Goal: Task Accomplishment & Management: Manage account settings

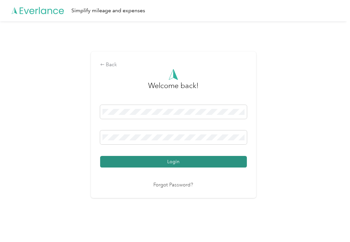
click at [132, 163] on button "Login" at bounding box center [173, 162] width 147 height 12
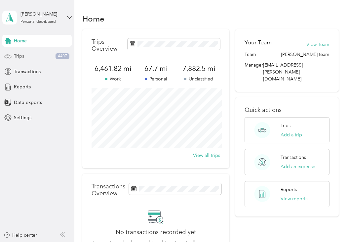
click at [32, 57] on div "Trips 4407" at bounding box center [36, 56] width 69 height 12
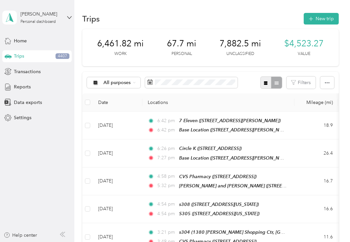
click at [267, 86] on button "button" at bounding box center [266, 82] width 11 height 12
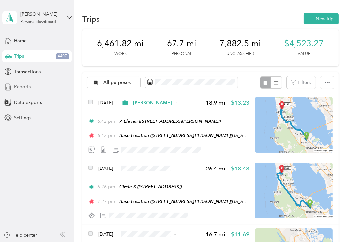
click at [38, 88] on div "Reports" at bounding box center [36, 87] width 69 height 12
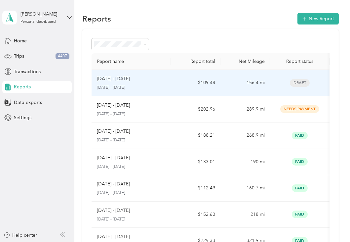
click at [162, 85] on p "[DATE] - [DATE]" at bounding box center [131, 88] width 69 height 6
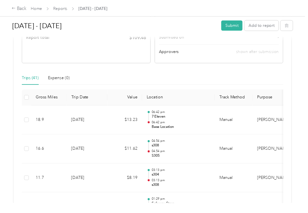
scroll to position [131, 0]
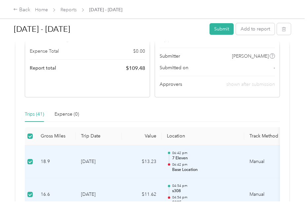
scroll to position [0, 0]
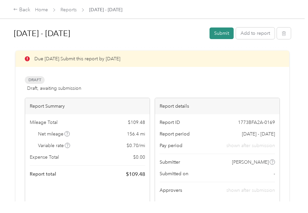
click at [221, 34] on button "Submit" at bounding box center [222, 33] width 24 height 12
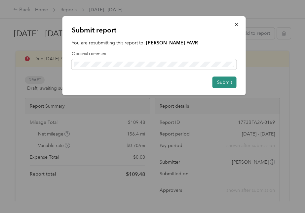
click at [218, 82] on button "Submit" at bounding box center [225, 82] width 24 height 12
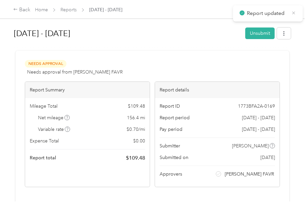
click at [293, 13] on icon at bounding box center [294, 13] width 5 height 6
click at [68, 10] on link "Reports" at bounding box center [69, 10] width 16 height 6
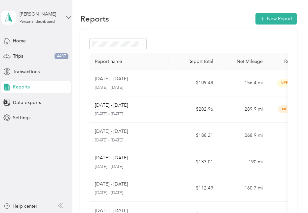
click at [68, 19] on icon at bounding box center [68, 17] width 5 height 5
click at [27, 57] on div "You’re signed in as [EMAIL_ADDRESS][PERSON_NAME][DOMAIN_NAME] Log out" at bounding box center [90, 45] width 177 height 37
click at [68, 17] on icon at bounding box center [68, 17] width 5 height 5
click at [22, 54] on div "Log out" at bounding box center [19, 54] width 25 height 7
